Goal: Check status: Check status

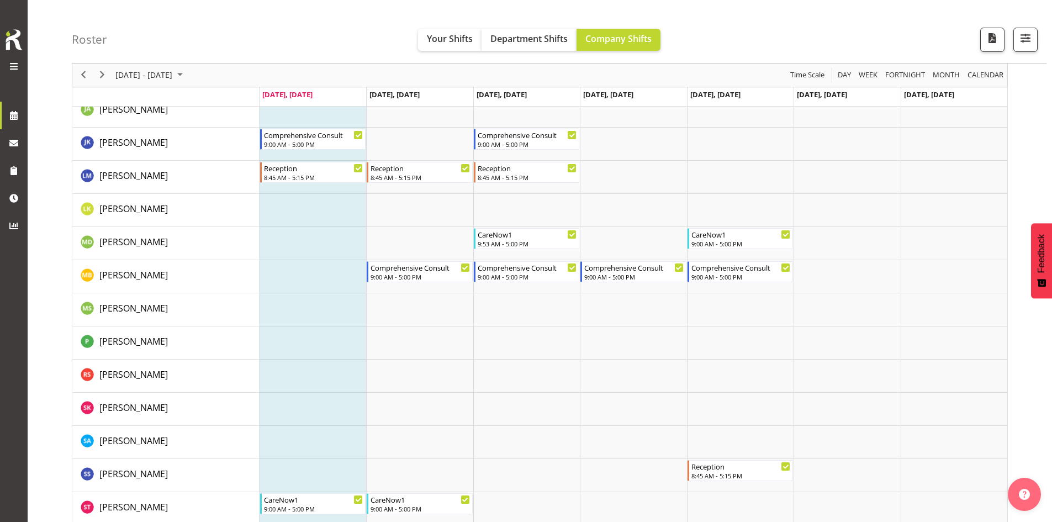
scroll to position [1436, 0]
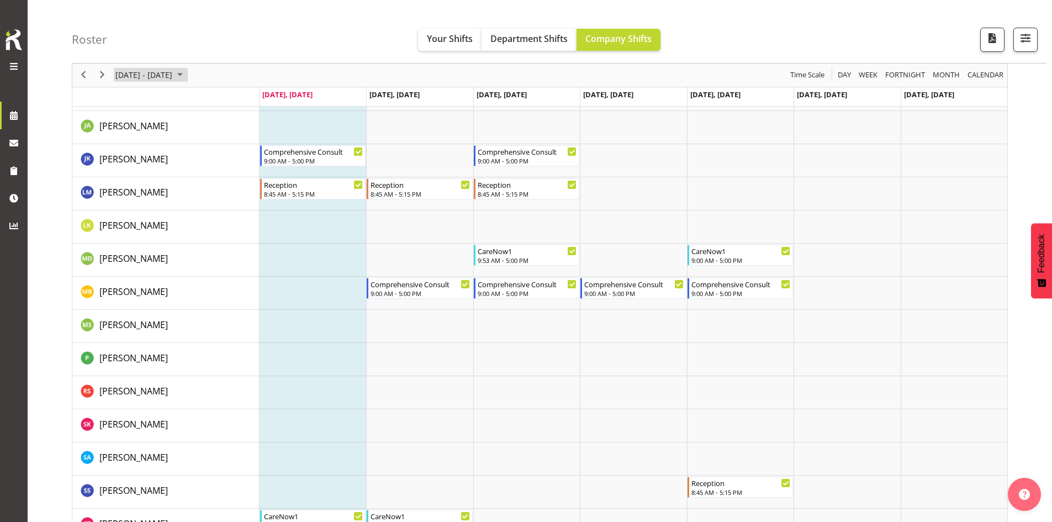
click at [173, 79] on span "[DATE] - [DATE]" at bounding box center [143, 75] width 59 height 14
click at [229, 103] on span "next month" at bounding box center [231, 103] width 19 height 20
click at [170, 141] on span "1" at bounding box center [162, 141] width 17 height 17
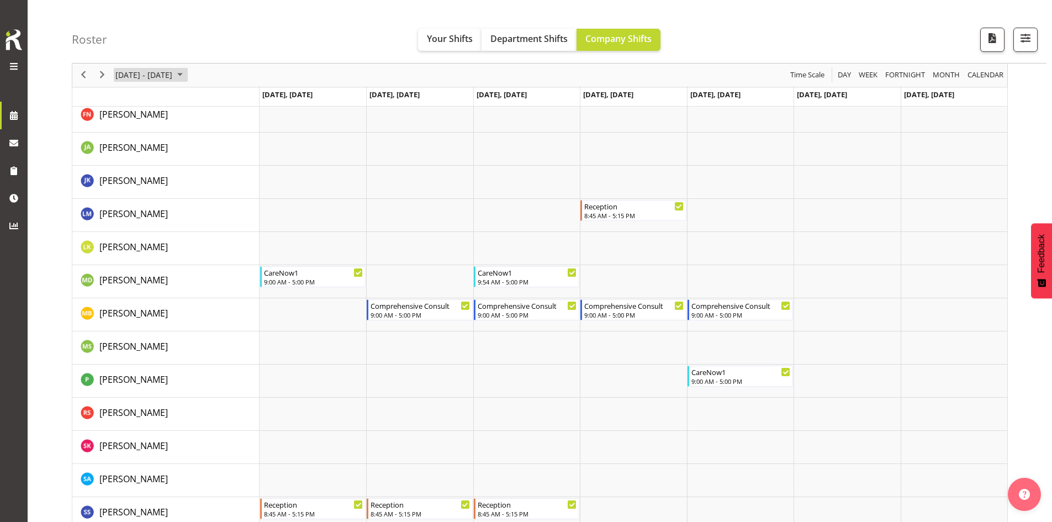
click at [173, 71] on span "[DATE] - [DATE]" at bounding box center [143, 75] width 59 height 14
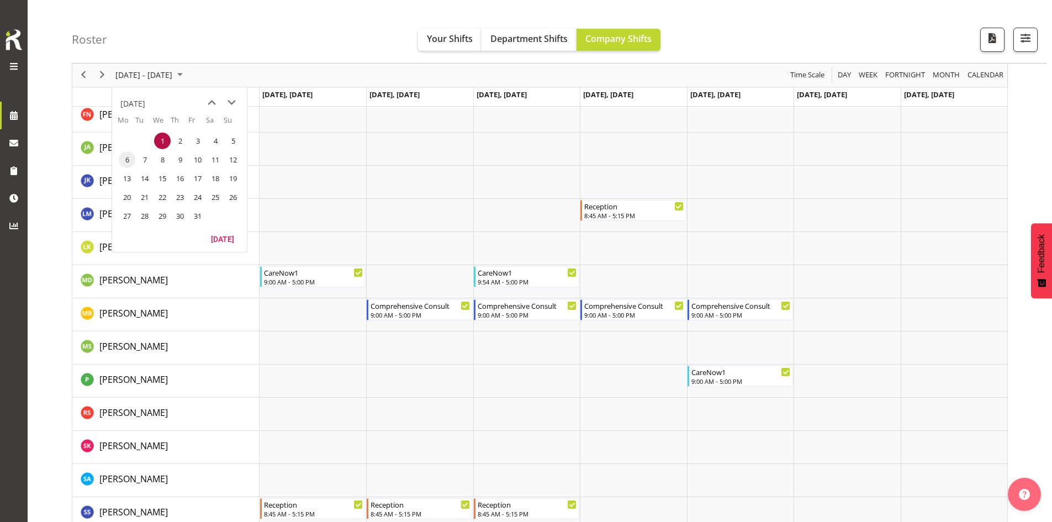
click at [124, 158] on span "6" at bounding box center [127, 159] width 17 height 17
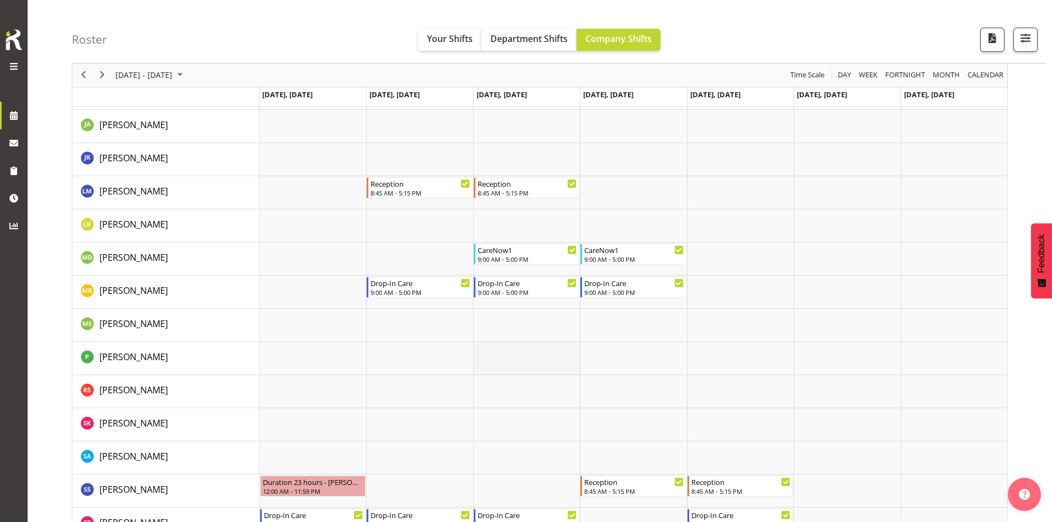
scroll to position [1436, 0]
click at [173, 80] on span "[DATE] - [DATE]" at bounding box center [143, 75] width 59 height 14
click at [130, 176] on span "13" at bounding box center [127, 178] width 17 height 17
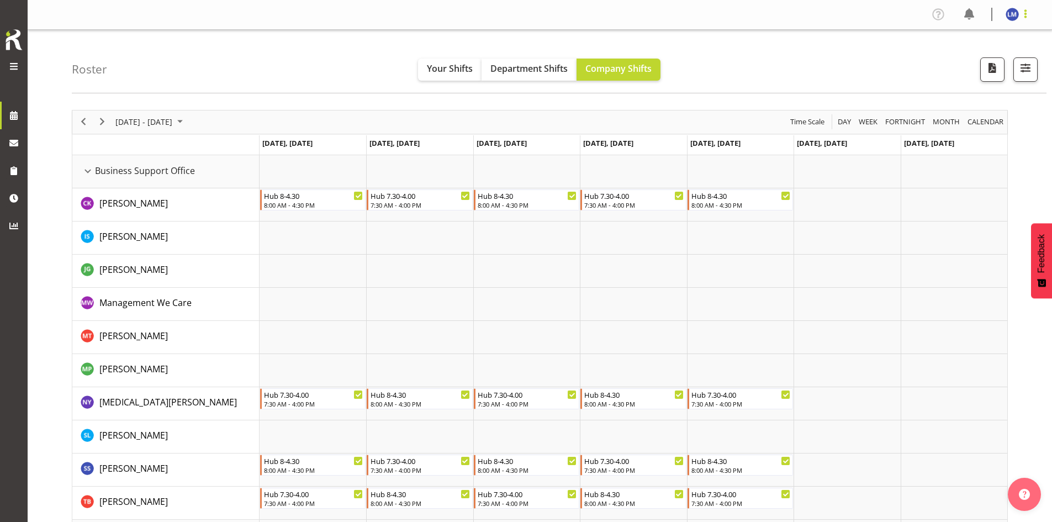
click at [1024, 12] on span at bounding box center [1025, 13] width 13 height 13
click at [983, 65] on link "Log Out" at bounding box center [979, 58] width 106 height 20
